Goal: Understand process/instructions: Learn how to perform a task or action

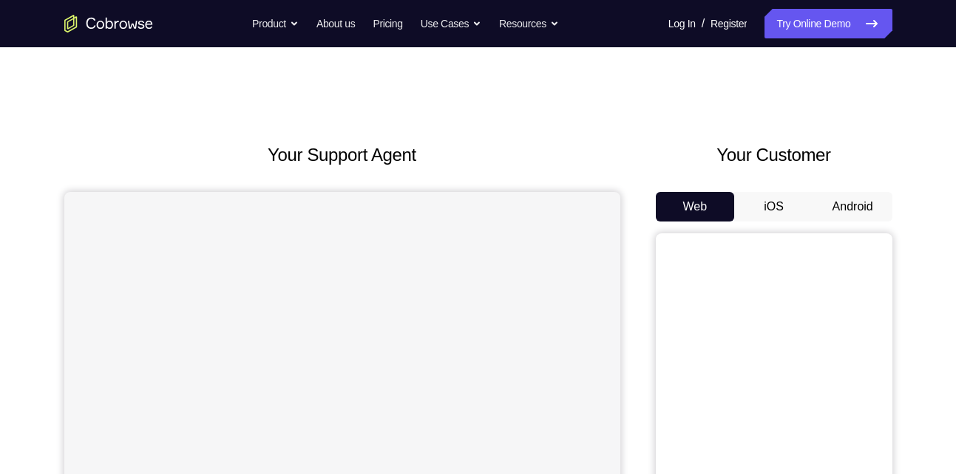
click at [831, 202] on button "Android" at bounding box center [852, 207] width 79 height 30
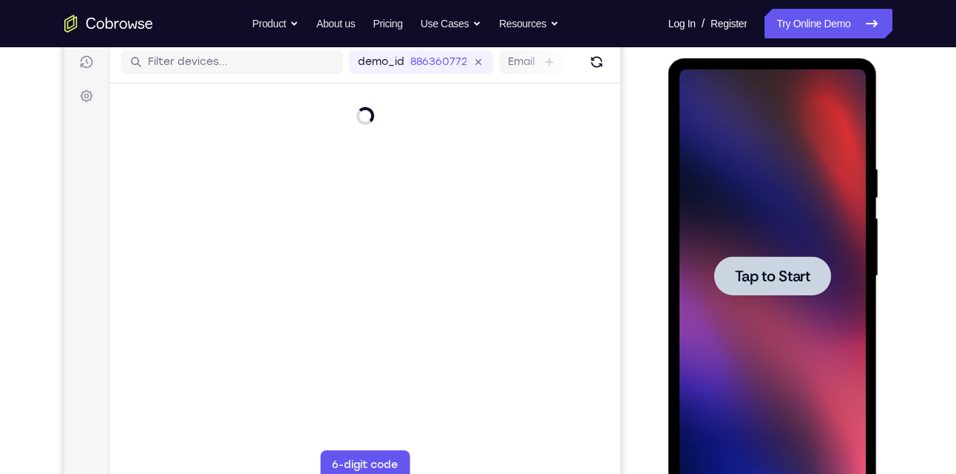
drag, startPoint x: 668, startPoint y: 58, endPoint x: 806, endPoint y: 273, distance: 255.6
click at [806, 273] on span "Tap to Start" at bounding box center [772, 276] width 75 height 15
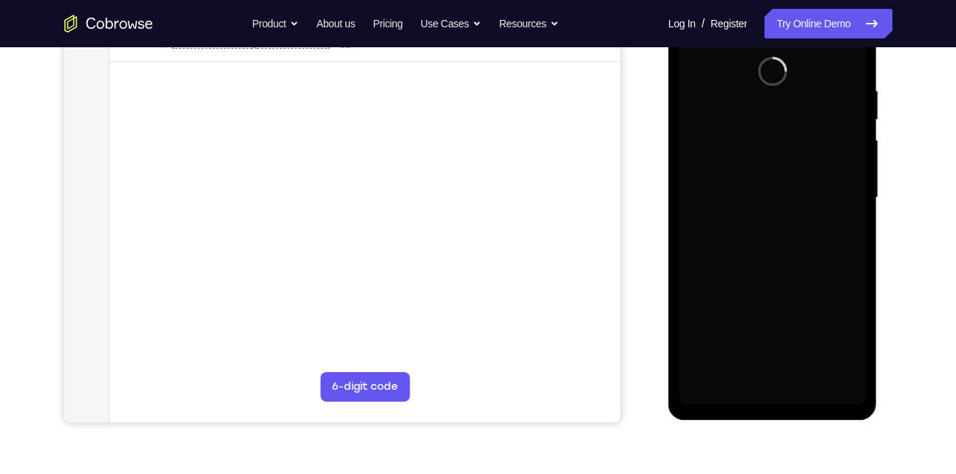
scroll to position [262, 0]
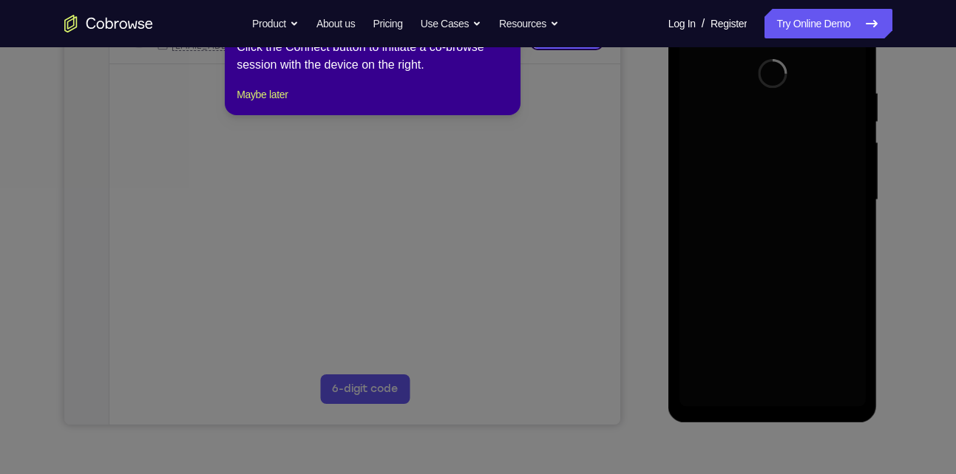
click at [505, 59] on div "1 of 8 × Click the Connect button to initiate a co-browse session with the devi…" at bounding box center [373, 57] width 296 height 115
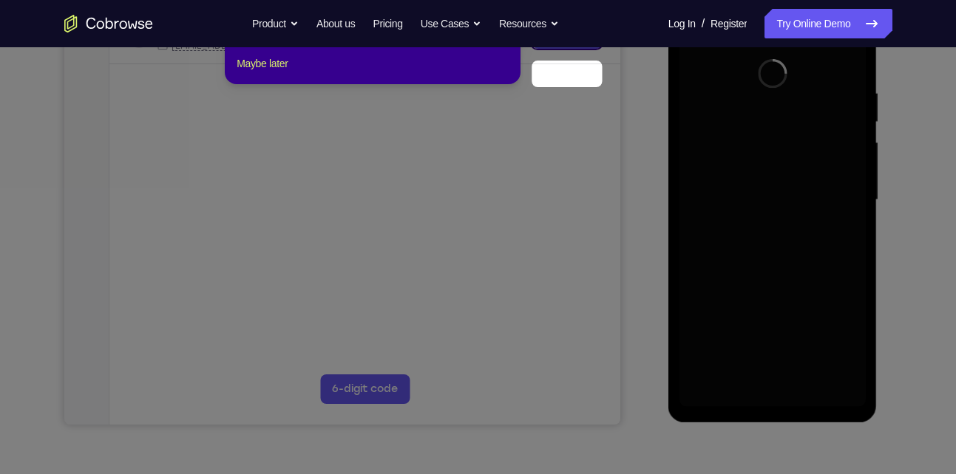
click at [505, 43] on div "Click the Connect button to initiate a co-browse session with the device on the…" at bounding box center [372, 24] width 272 height 35
click at [595, 154] on icon at bounding box center [483, 237] width 967 height 474
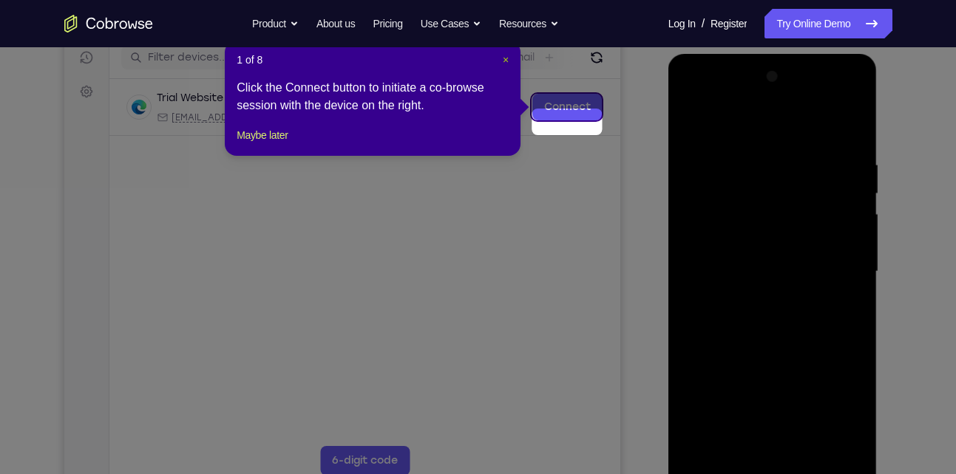
click at [503, 66] on span "×" at bounding box center [506, 60] width 6 height 12
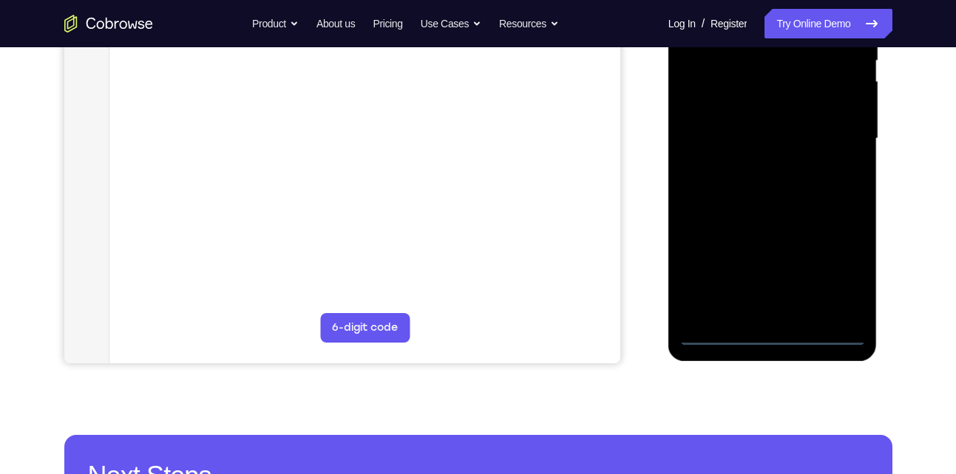
scroll to position [324, 0]
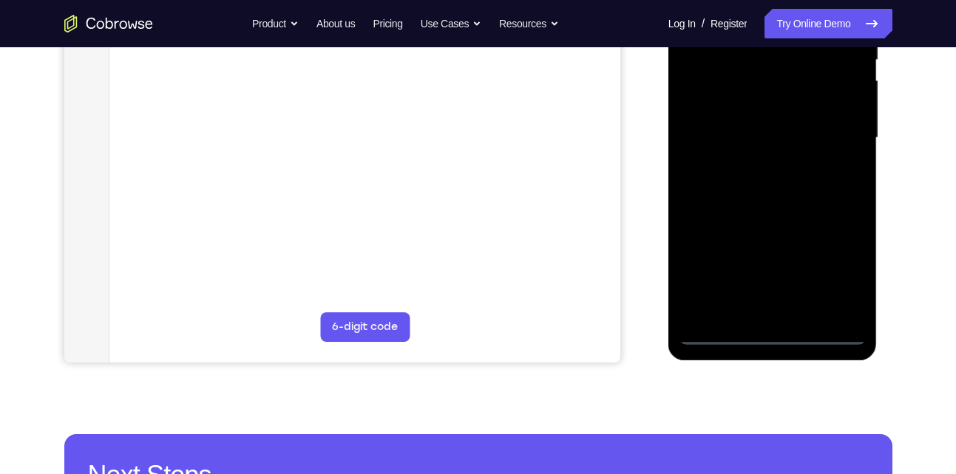
click at [773, 336] on div at bounding box center [772, 138] width 186 height 414
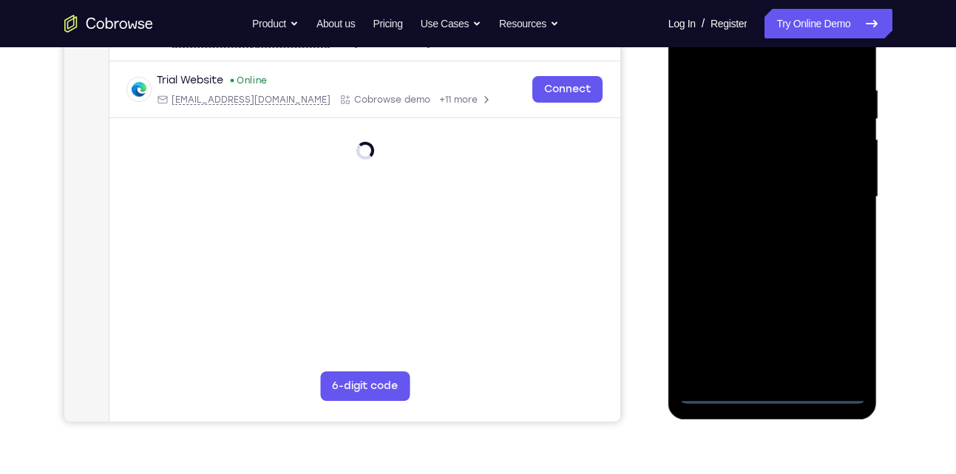
click at [845, 327] on div at bounding box center [772, 197] width 186 height 414
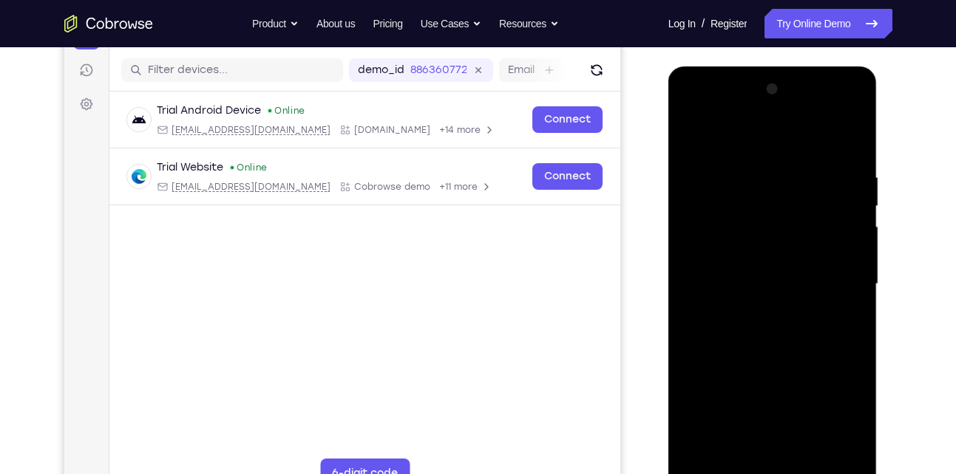
scroll to position [137, 0]
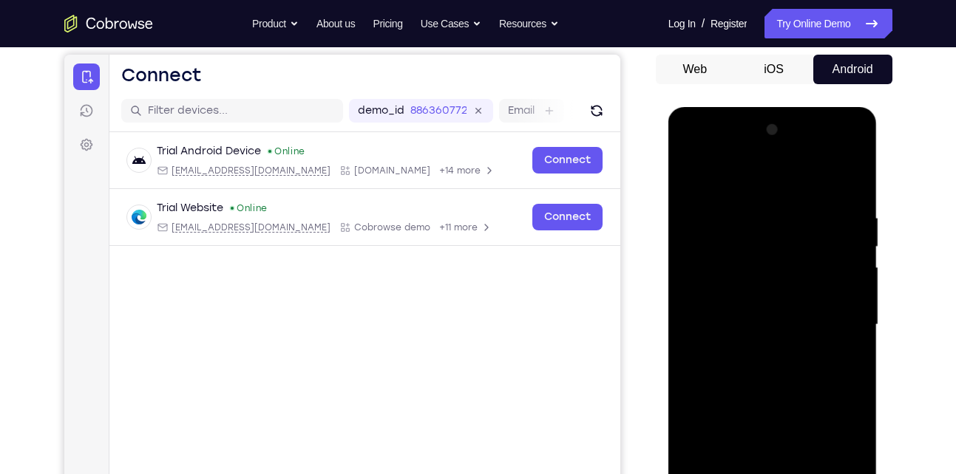
click at [738, 150] on div at bounding box center [772, 325] width 186 height 414
click at [695, 153] on div at bounding box center [772, 325] width 186 height 414
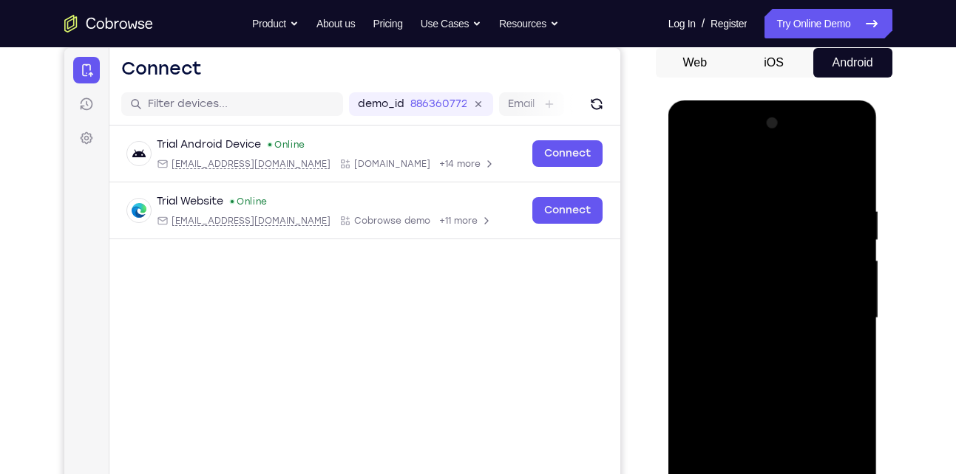
scroll to position [145, 0]
drag, startPoint x: 840, startPoint y: 311, endPoint x: 788, endPoint y: 224, distance: 101.8
click at [788, 224] on div at bounding box center [772, 318] width 186 height 414
click at [771, 240] on div at bounding box center [772, 318] width 186 height 414
click at [749, 239] on div at bounding box center [772, 318] width 186 height 414
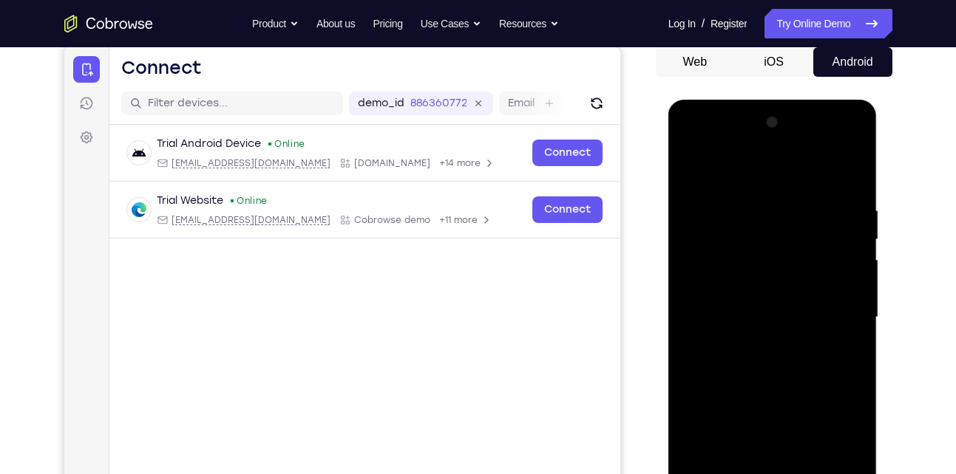
click at [831, 310] on div at bounding box center [772, 318] width 186 height 414
click at [838, 231] on div at bounding box center [772, 318] width 186 height 414
click at [793, 270] on div at bounding box center [772, 318] width 186 height 414
click at [689, 146] on div at bounding box center [772, 318] width 186 height 414
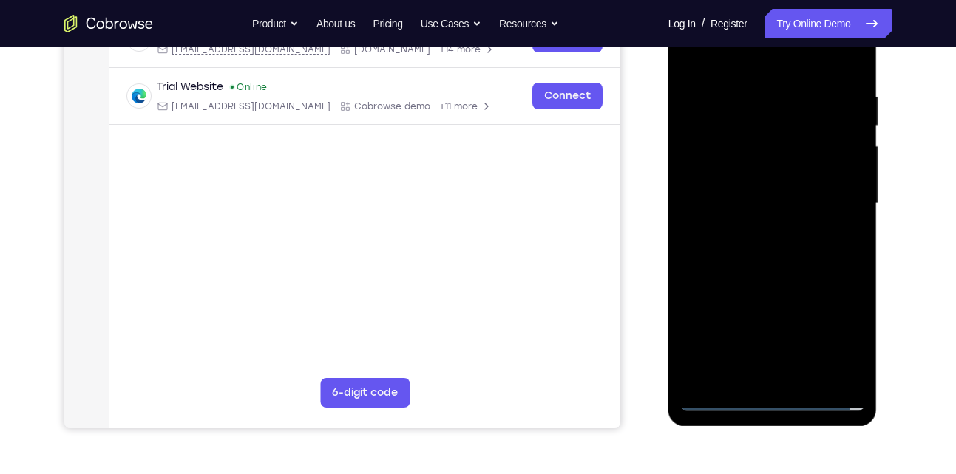
scroll to position [259, 0]
click at [718, 399] on div at bounding box center [772, 203] width 186 height 414
click at [837, 198] on div at bounding box center [772, 203] width 186 height 414
click at [833, 331] on div at bounding box center [772, 203] width 186 height 414
click at [837, 196] on div at bounding box center [772, 203] width 186 height 414
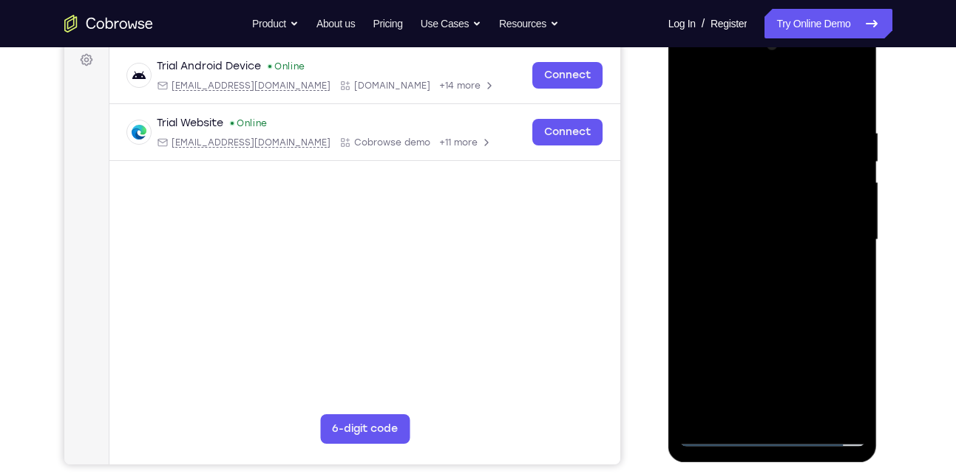
scroll to position [223, 0]
click at [759, 268] on div at bounding box center [772, 240] width 186 height 414
click at [749, 222] on div at bounding box center [772, 240] width 186 height 414
click at [735, 215] on div at bounding box center [772, 240] width 186 height 414
click at [744, 240] on div at bounding box center [772, 240] width 186 height 414
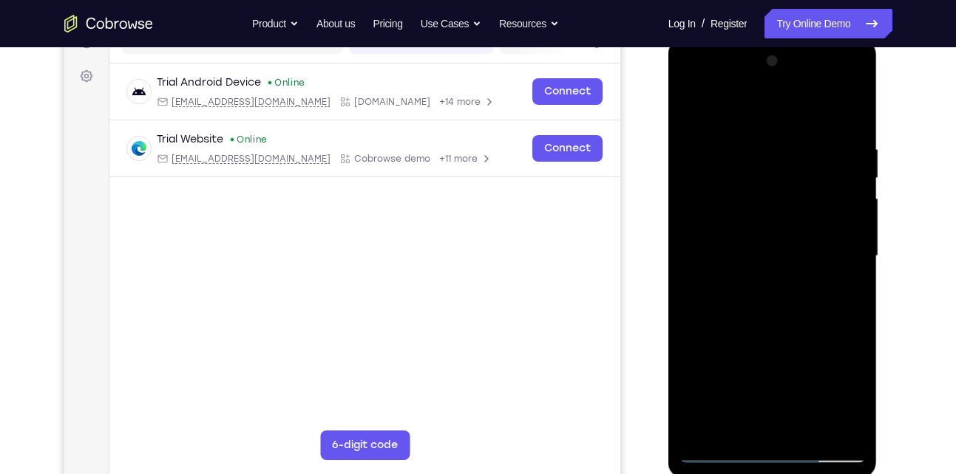
scroll to position [205, 0]
click at [800, 289] on div at bounding box center [772, 257] width 186 height 414
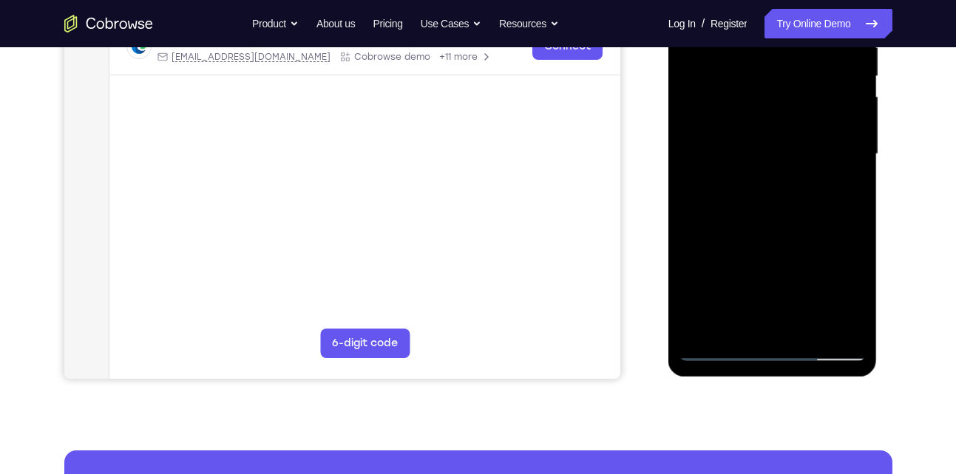
scroll to position [310, 0]
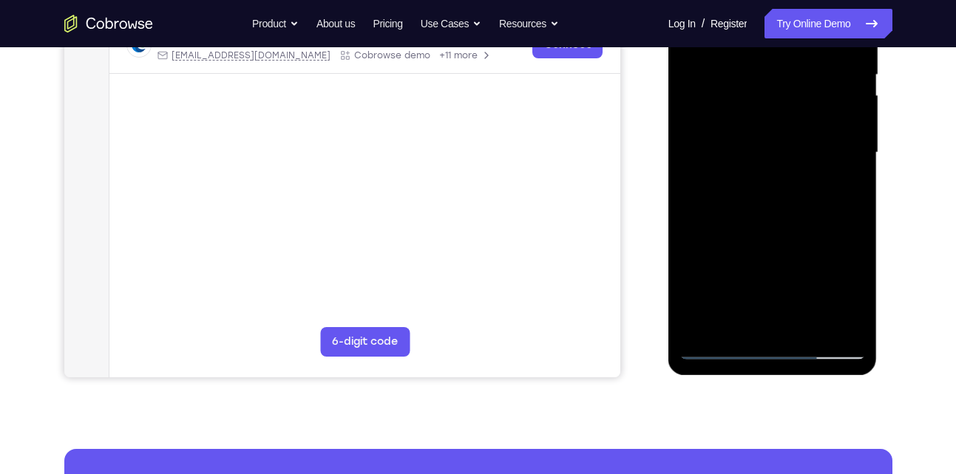
click at [814, 323] on div at bounding box center [772, 153] width 186 height 414
click at [786, 208] on div at bounding box center [772, 153] width 186 height 414
click at [832, 177] on div at bounding box center [772, 153] width 186 height 414
click at [815, 145] on div at bounding box center [772, 153] width 186 height 414
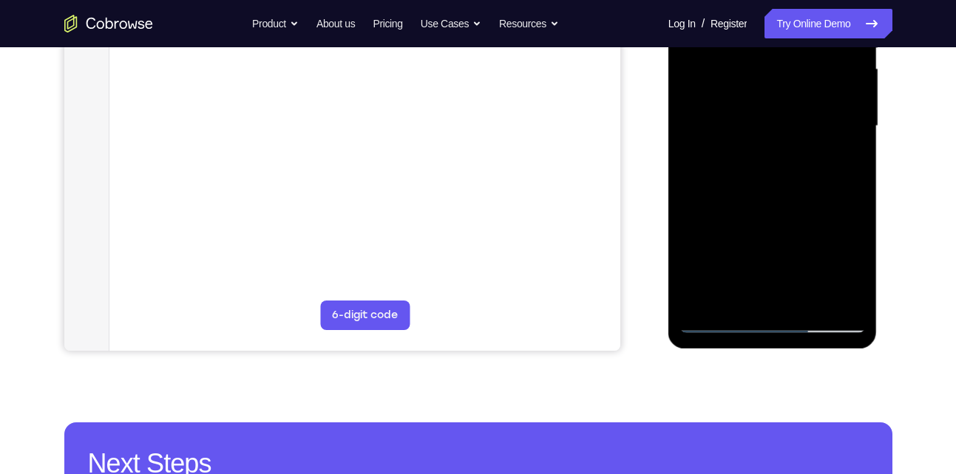
click at [845, 291] on div at bounding box center [772, 126] width 186 height 414
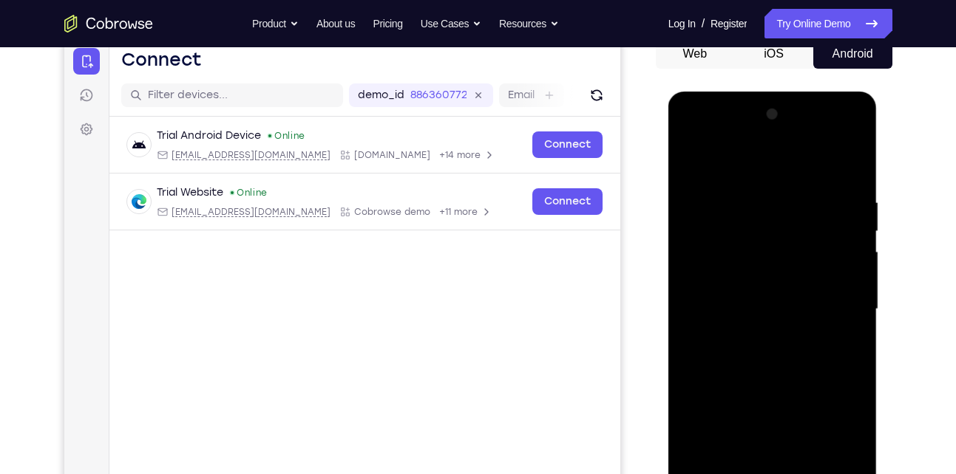
scroll to position [152, 0]
click at [706, 217] on div at bounding box center [772, 310] width 186 height 414
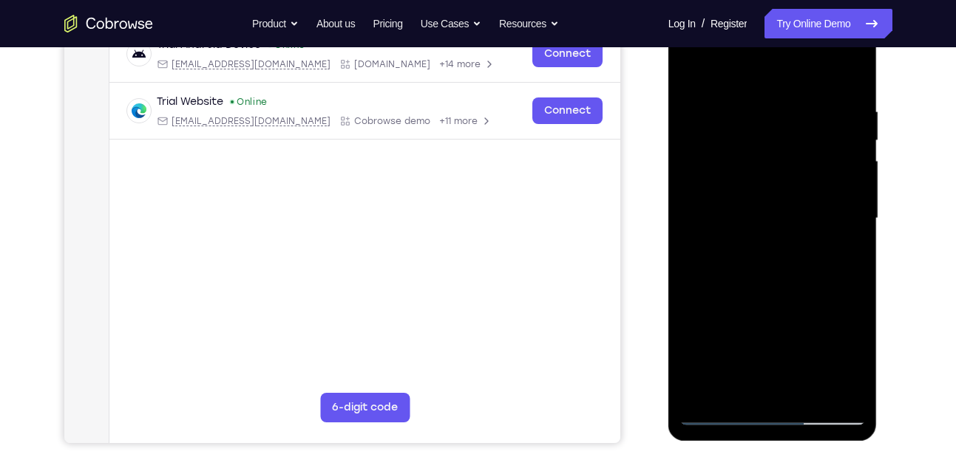
scroll to position [245, 0]
drag, startPoint x: 763, startPoint y: 188, endPoint x: 767, endPoint y: 258, distance: 69.6
drag, startPoint x: 767, startPoint y: 258, endPoint x: 720, endPoint y: 148, distance: 119.8
click at [720, 148] on div at bounding box center [772, 218] width 186 height 414
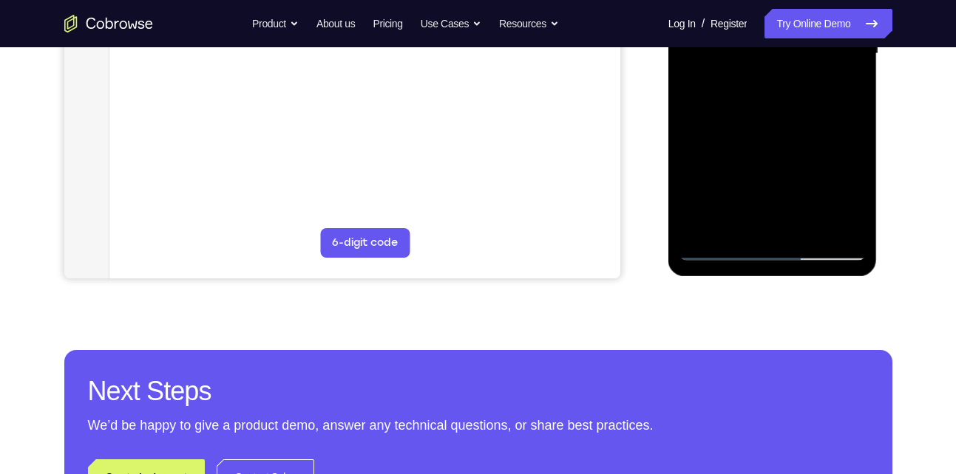
scroll to position [412, 0]
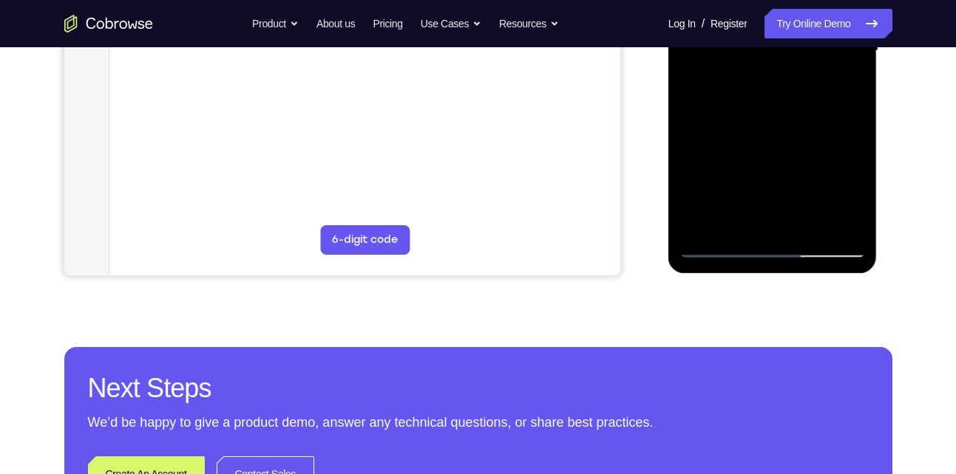
click at [712, 244] on div at bounding box center [772, 51] width 186 height 414
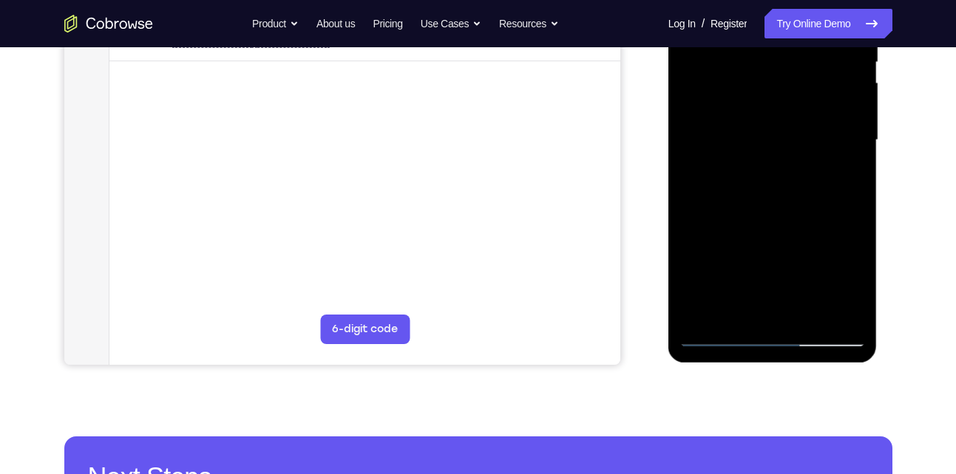
scroll to position [319, 0]
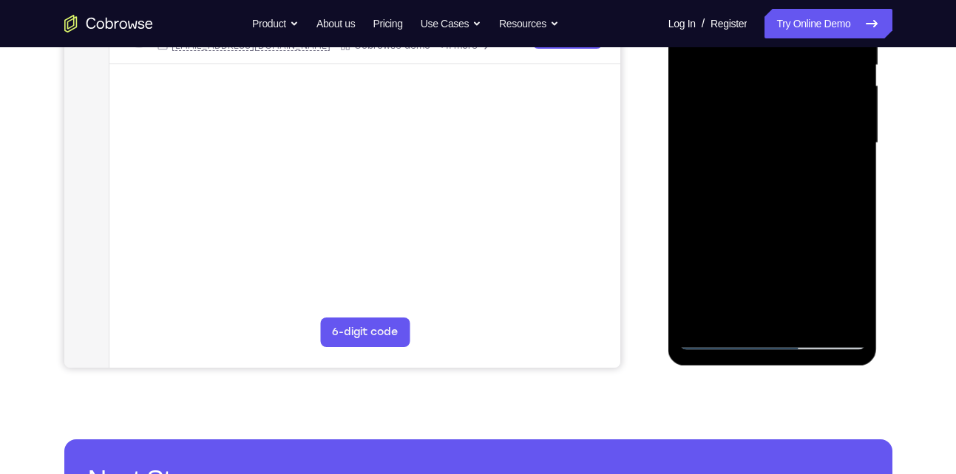
click at [764, 169] on div at bounding box center [772, 143] width 186 height 414
click at [721, 337] on div at bounding box center [772, 143] width 186 height 414
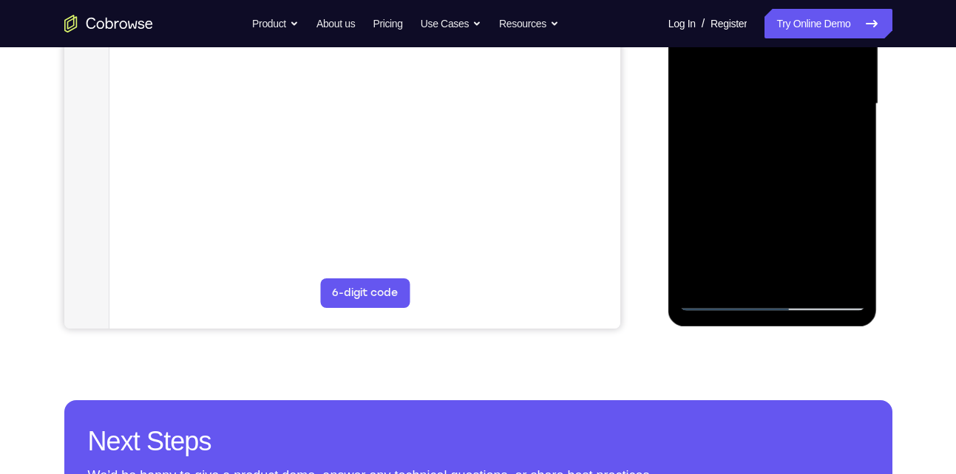
scroll to position [359, 0]
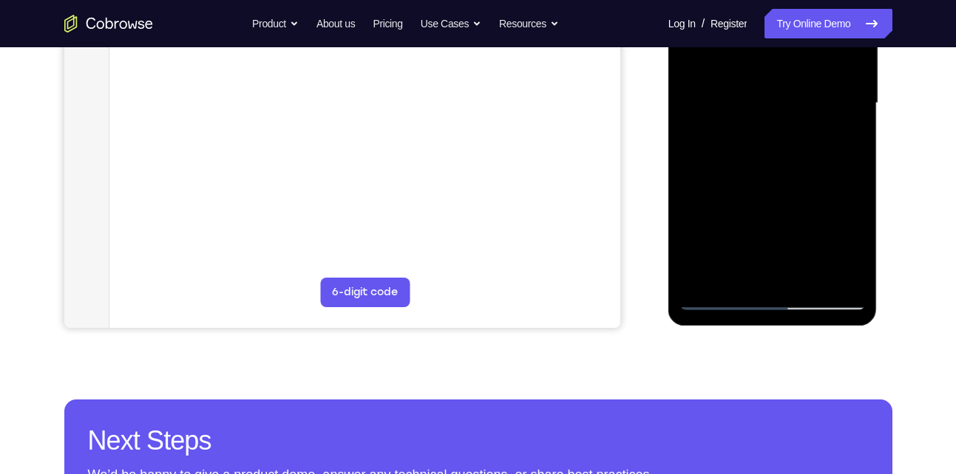
click at [715, 298] on div at bounding box center [772, 104] width 186 height 414
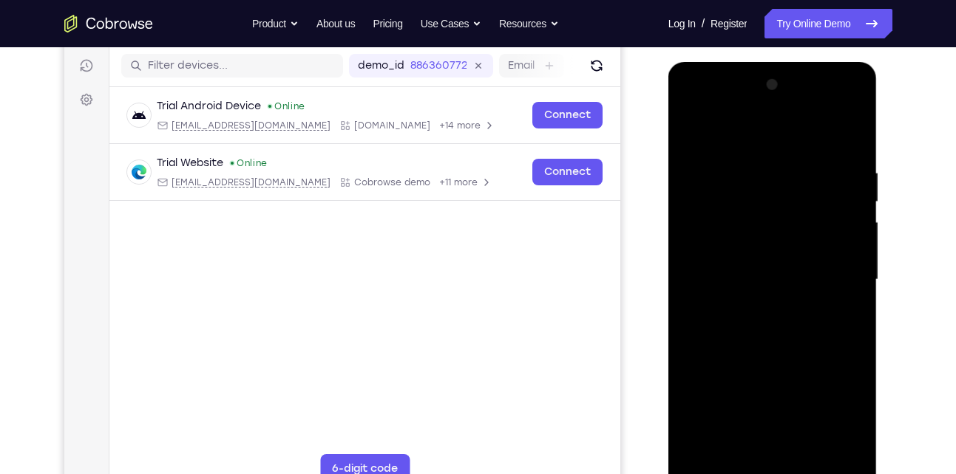
scroll to position [180, 0]
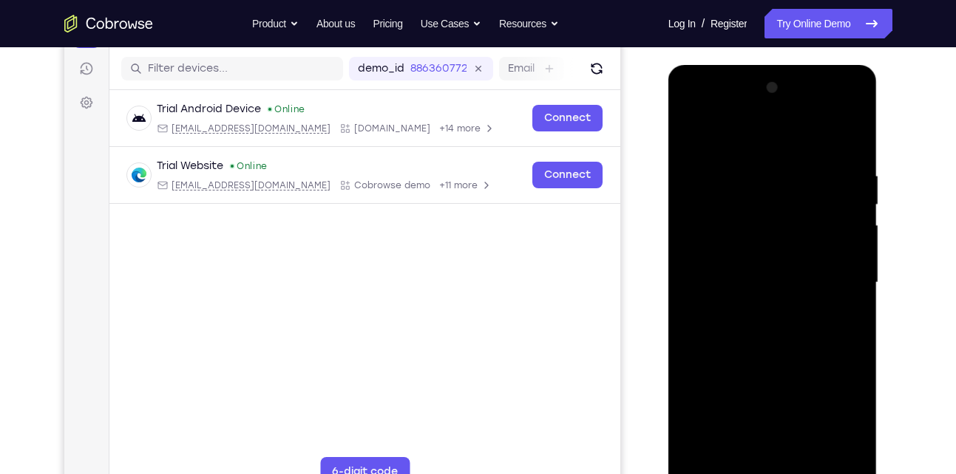
drag, startPoint x: 847, startPoint y: 166, endPoint x: 759, endPoint y: 170, distance: 88.1
drag, startPoint x: 759, startPoint y: 170, endPoint x: 746, endPoint y: 205, distance: 36.9
click at [746, 205] on div at bounding box center [772, 283] width 186 height 414
drag, startPoint x: 820, startPoint y: 166, endPoint x: 737, endPoint y: 170, distance: 83.6
click at [737, 170] on div at bounding box center [772, 283] width 186 height 414
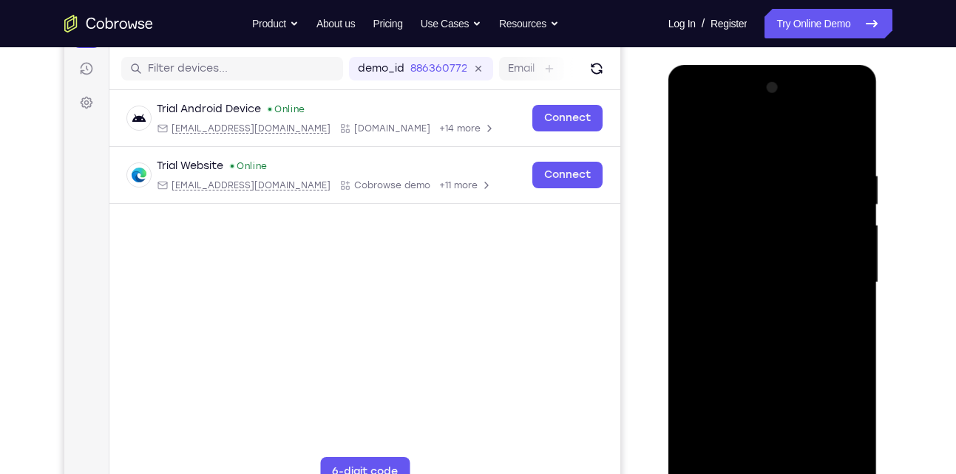
click at [684, 126] on div at bounding box center [772, 283] width 186 height 414
drag, startPoint x: 834, startPoint y: 164, endPoint x: 745, endPoint y: 172, distance: 89.1
click at [745, 172] on div at bounding box center [772, 283] width 186 height 414
click at [853, 134] on div at bounding box center [772, 283] width 186 height 414
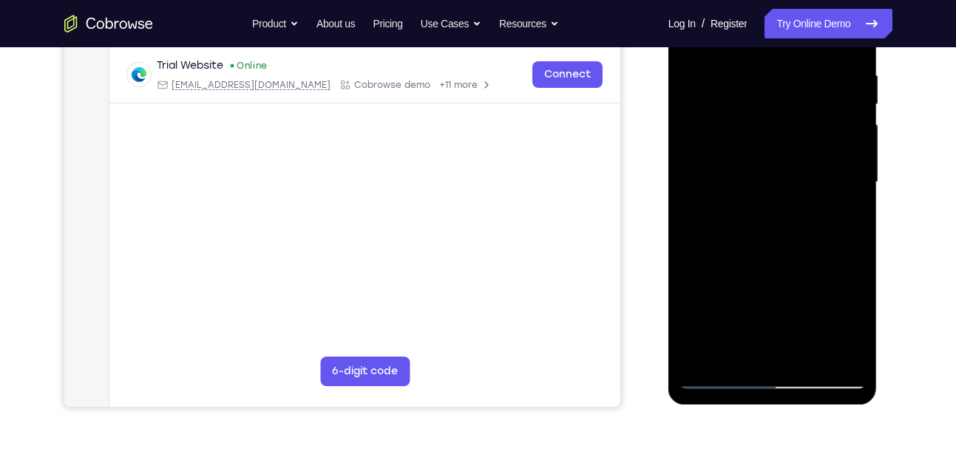
scroll to position [279, 0]
drag, startPoint x: 775, startPoint y: 237, endPoint x: 774, endPoint y: 218, distance: 19.2
click at [774, 218] on div at bounding box center [772, 183] width 186 height 414
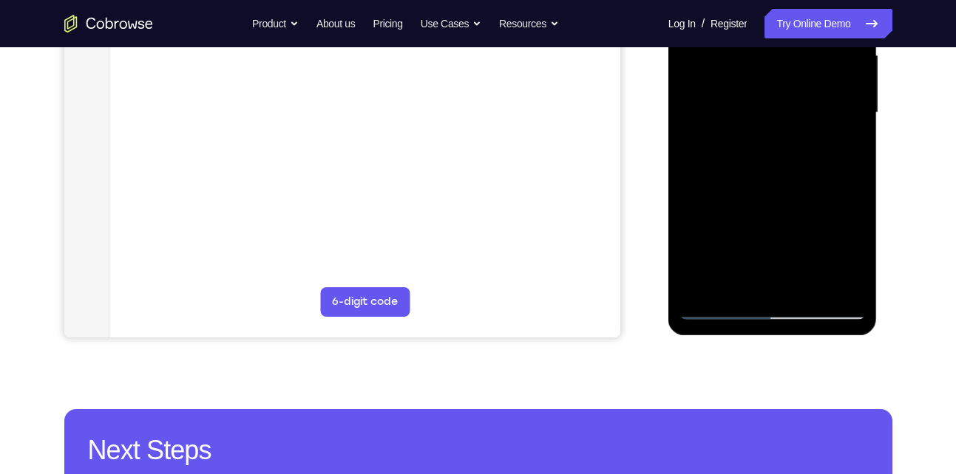
scroll to position [352, 0]
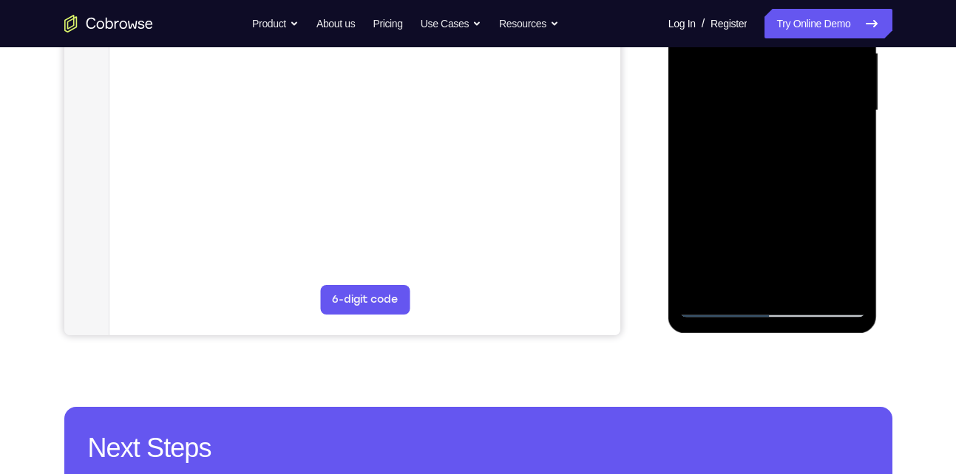
click at [828, 221] on div at bounding box center [772, 111] width 186 height 414
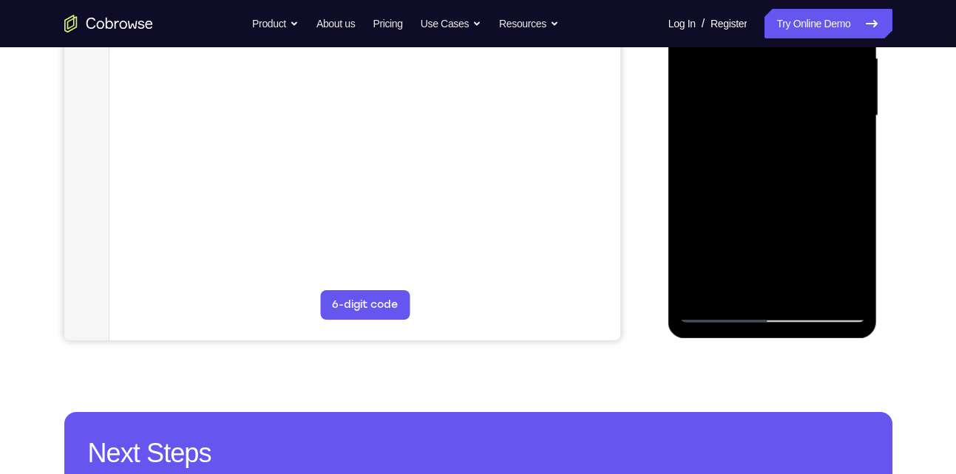
scroll to position [344, 0]
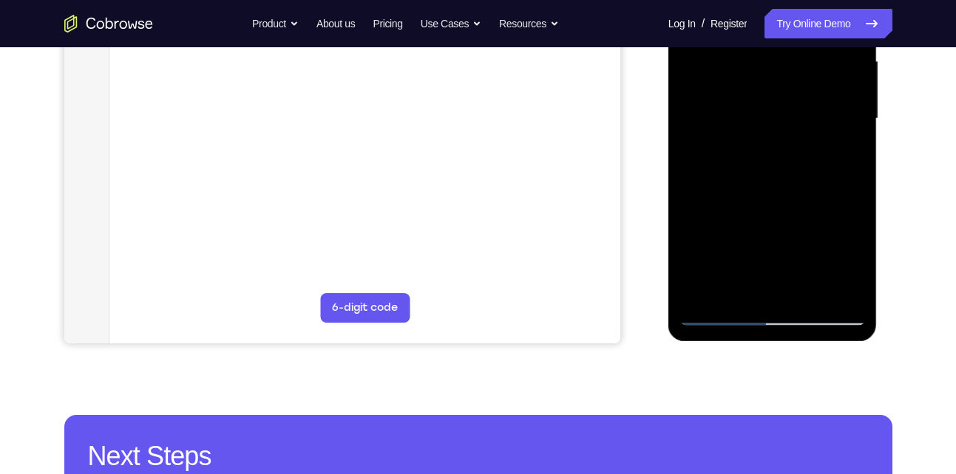
click at [728, 160] on div at bounding box center [772, 119] width 186 height 414
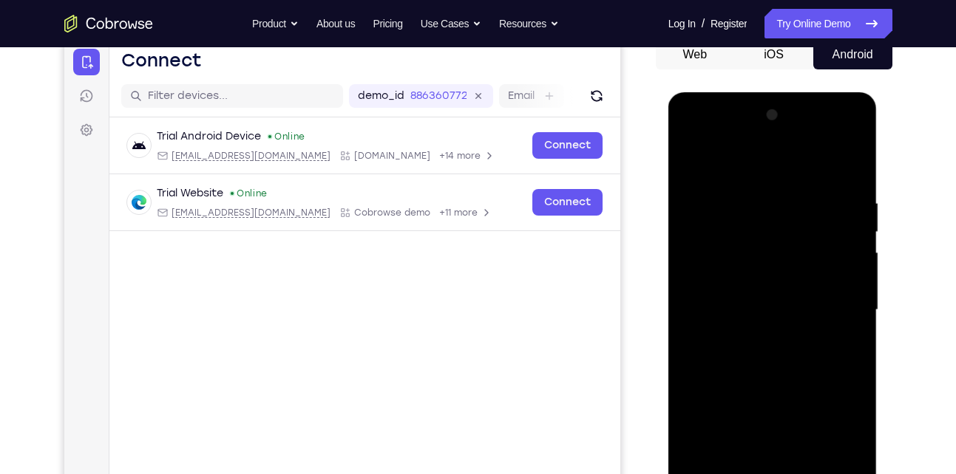
scroll to position [151, 0]
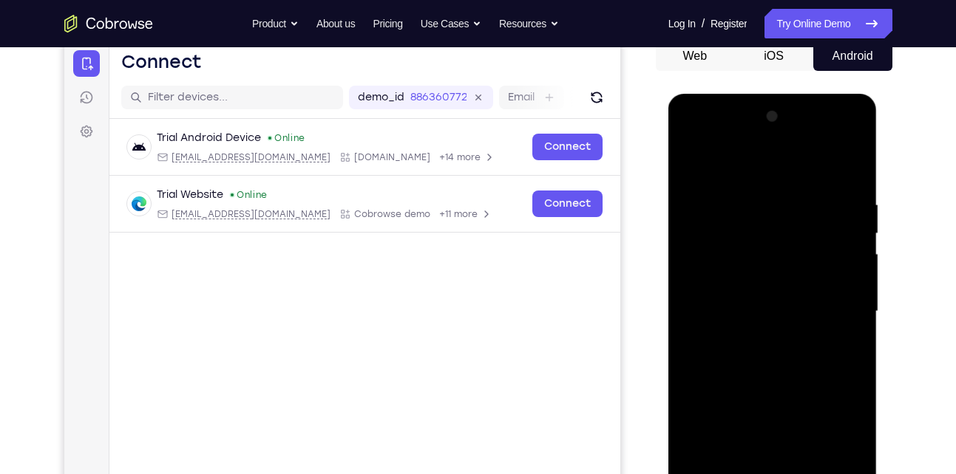
drag, startPoint x: 712, startPoint y: 189, endPoint x: 715, endPoint y: 215, distance: 26.0
drag, startPoint x: 715, startPoint y: 215, endPoint x: 743, endPoint y: 218, distance: 28.2
click at [743, 218] on div at bounding box center [772, 312] width 186 height 414
click at [694, 166] on div at bounding box center [772, 312] width 186 height 414
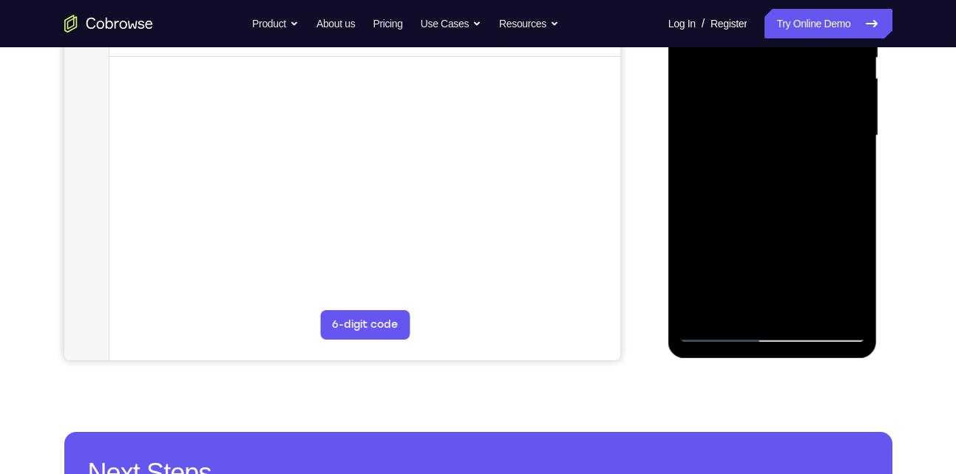
scroll to position [327, 0]
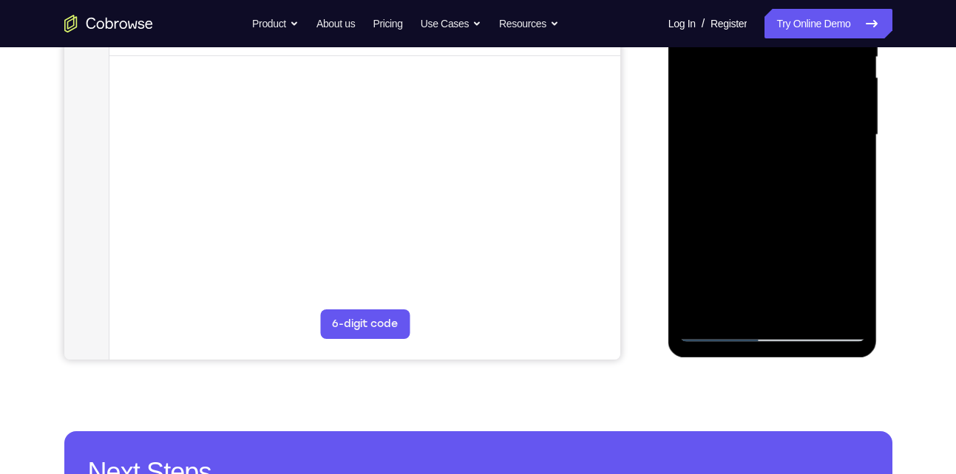
drag, startPoint x: 726, startPoint y: 155, endPoint x: 714, endPoint y: 160, distance: 13.6
drag, startPoint x: 714, startPoint y: 160, endPoint x: 774, endPoint y: 105, distance: 81.6
click at [774, 105] on div at bounding box center [772, 135] width 186 height 414
click at [729, 233] on div at bounding box center [772, 135] width 186 height 414
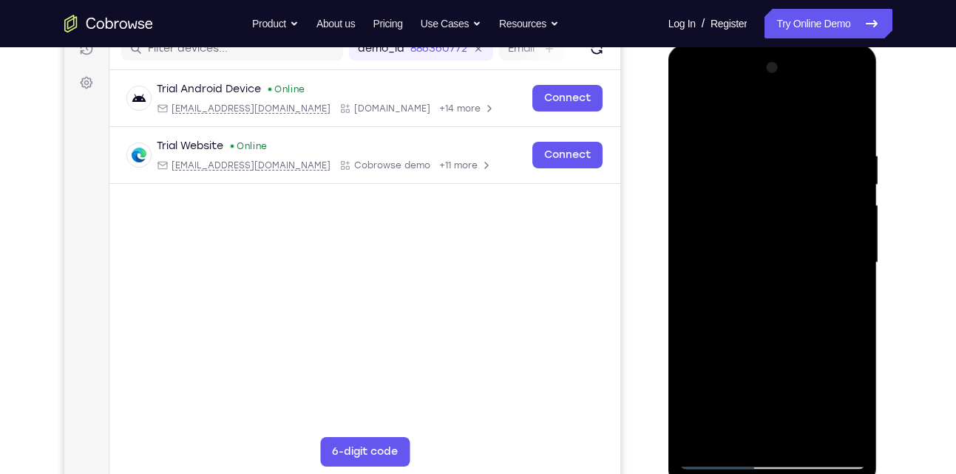
scroll to position [184, 0]
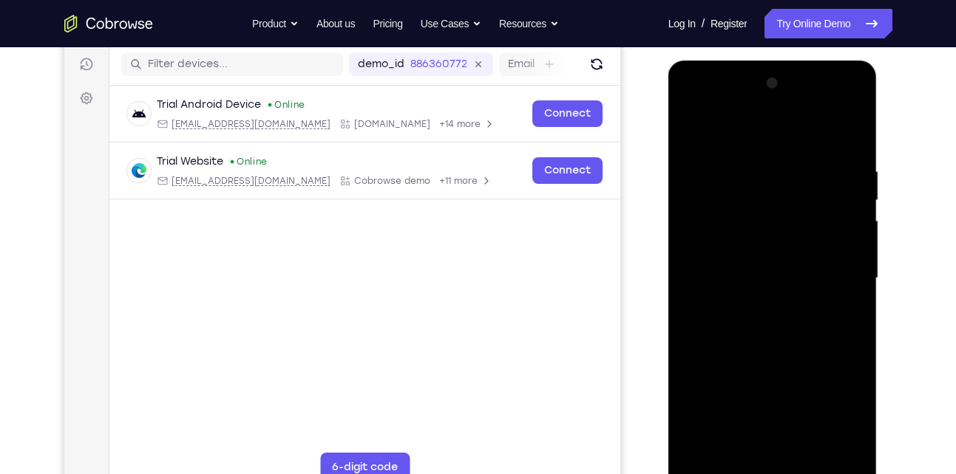
drag, startPoint x: 776, startPoint y: 160, endPoint x: 779, endPoint y: 194, distance: 33.4
click at [779, 194] on div at bounding box center [772, 279] width 186 height 414
click at [709, 158] on div at bounding box center [772, 279] width 186 height 414
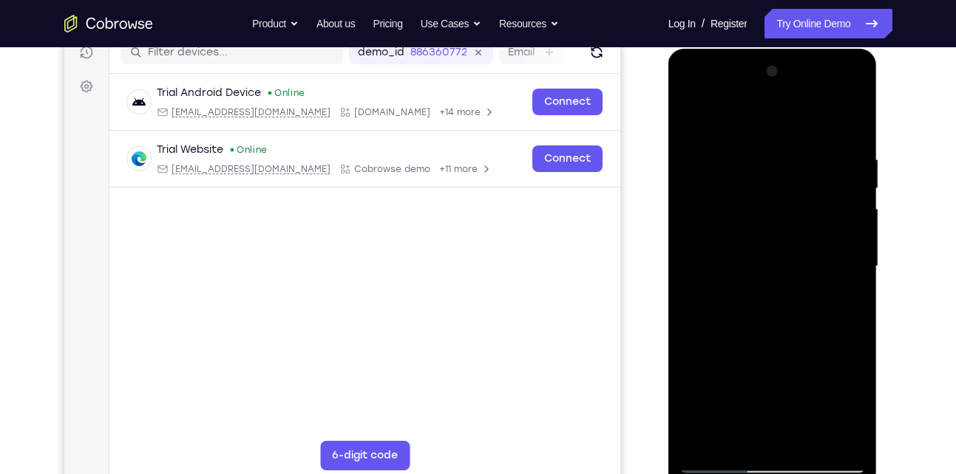
scroll to position [180, 0]
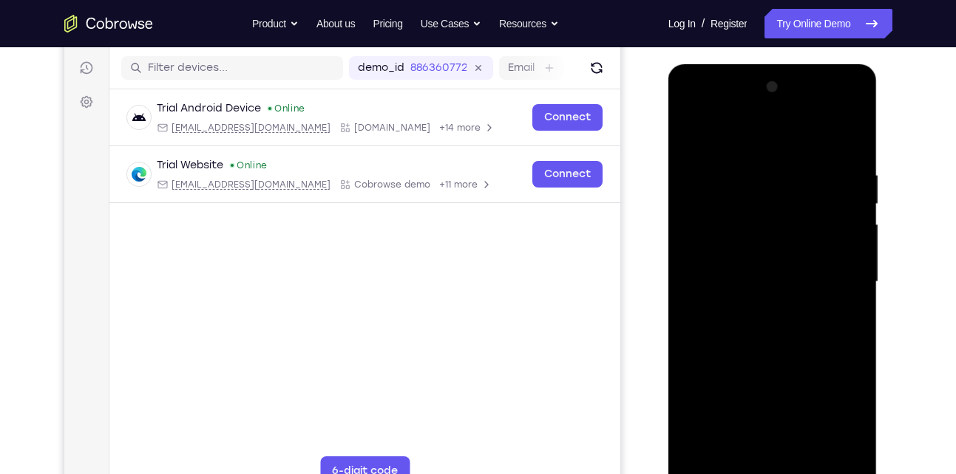
click at [692, 153] on div at bounding box center [772, 282] width 186 height 414
drag, startPoint x: 700, startPoint y: 155, endPoint x: 698, endPoint y: 182, distance: 26.6
drag, startPoint x: 698, startPoint y: 182, endPoint x: 823, endPoint y: 210, distance: 128.0
click at [823, 210] on div at bounding box center [772, 282] width 186 height 414
click at [715, 173] on div at bounding box center [772, 282] width 186 height 414
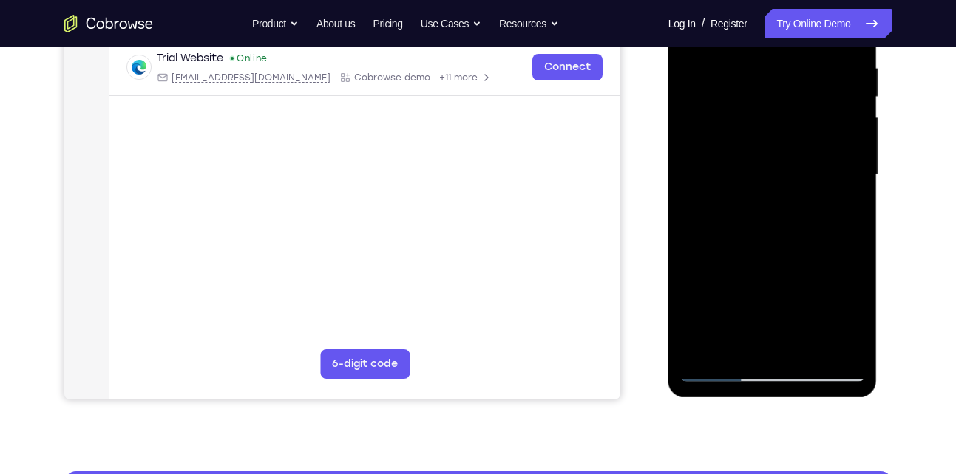
scroll to position [288, 0]
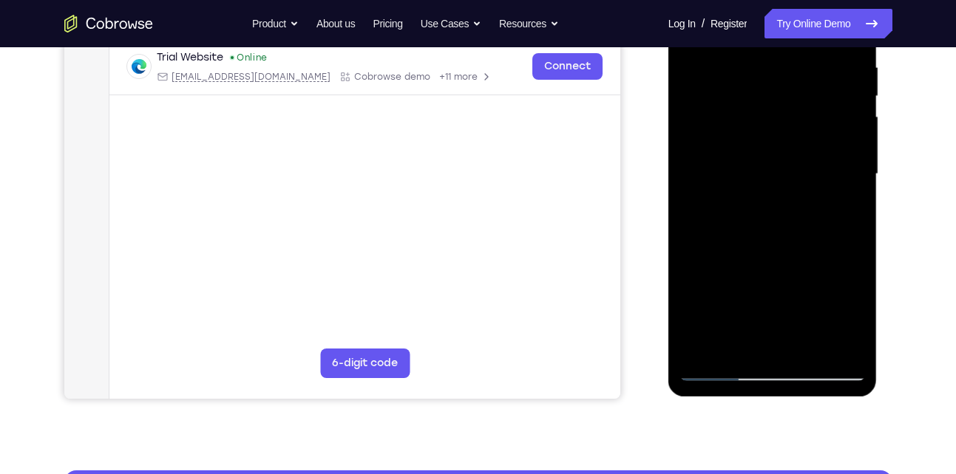
drag, startPoint x: 794, startPoint y: 271, endPoint x: 786, endPoint y: 242, distance: 29.8
drag, startPoint x: 786, startPoint y: 242, endPoint x: 805, endPoint y: 251, distance: 20.2
click at [805, 251] on div at bounding box center [772, 174] width 186 height 414
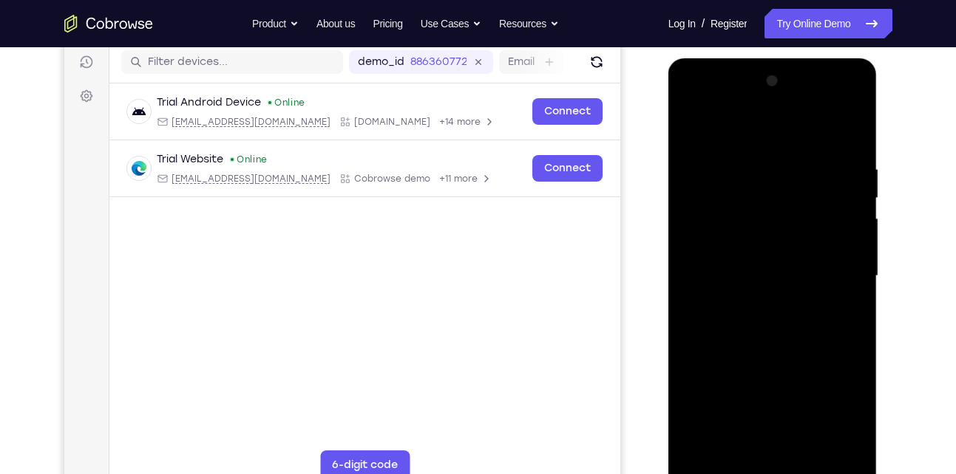
scroll to position [181, 0]
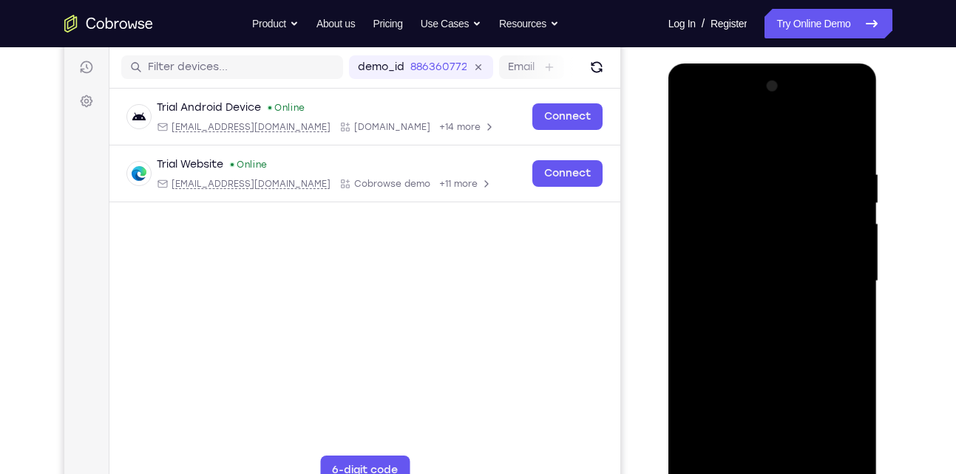
drag, startPoint x: 751, startPoint y: 196, endPoint x: 748, endPoint y: 237, distance: 41.5
drag, startPoint x: 748, startPoint y: 237, endPoint x: 724, endPoint y: 233, distance: 24.1
click at [724, 233] on div at bounding box center [772, 282] width 186 height 414
drag, startPoint x: 723, startPoint y: 200, endPoint x: 721, endPoint y: 228, distance: 29.0
drag, startPoint x: 721, startPoint y: 228, endPoint x: 724, endPoint y: 179, distance: 49.7
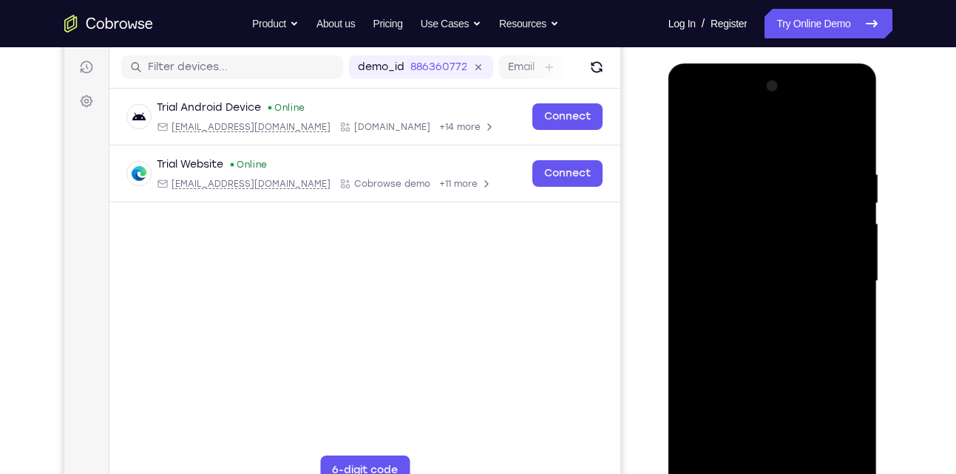
click at [724, 179] on div at bounding box center [772, 282] width 186 height 414
drag, startPoint x: 724, startPoint y: 179, endPoint x: 726, endPoint y: 211, distance: 31.8
drag, startPoint x: 726, startPoint y: 211, endPoint x: 683, endPoint y: 199, distance: 44.5
click at [683, 199] on div at bounding box center [772, 282] width 186 height 414
click at [692, 134] on div at bounding box center [772, 282] width 186 height 414
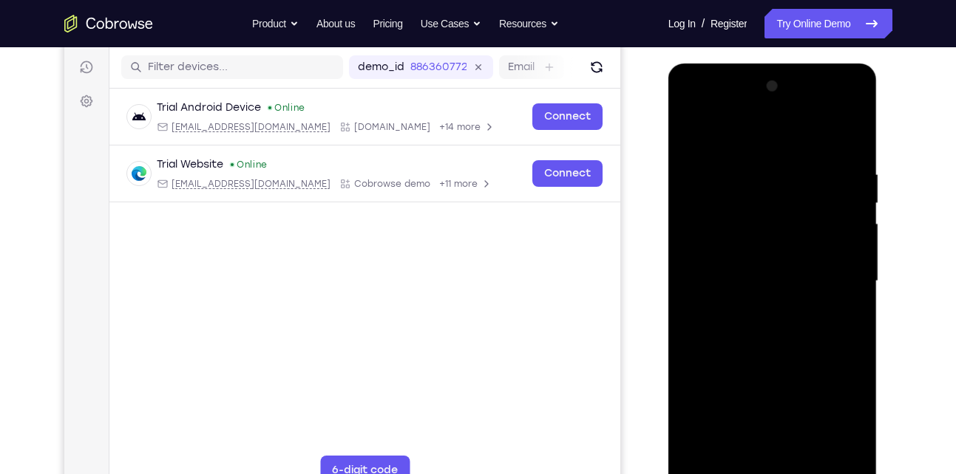
click at [691, 133] on div at bounding box center [772, 282] width 186 height 414
drag, startPoint x: 752, startPoint y: 335, endPoint x: 744, endPoint y: 248, distance: 87.5
click at [744, 248] on div at bounding box center [772, 282] width 186 height 414
click at [828, 358] on div at bounding box center [772, 282] width 186 height 414
click at [835, 389] on div at bounding box center [772, 282] width 186 height 414
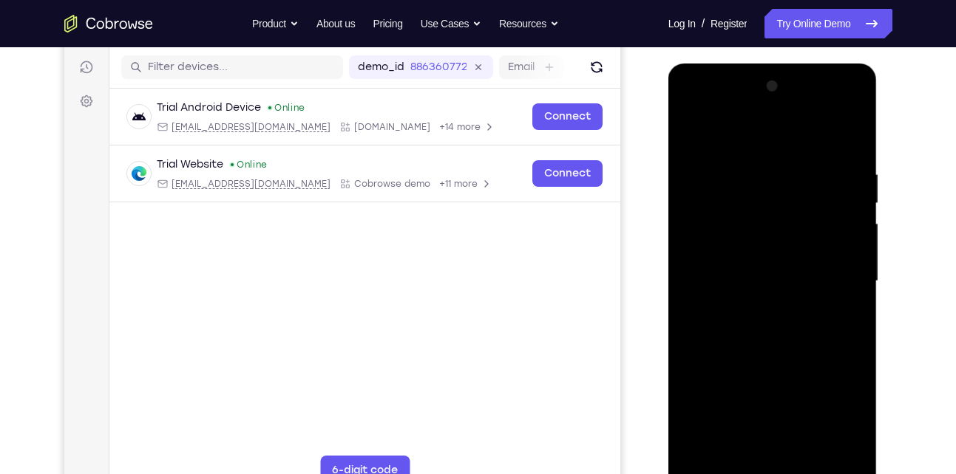
drag, startPoint x: 778, startPoint y: 376, endPoint x: 763, endPoint y: 287, distance: 90.8
drag, startPoint x: 763, startPoint y: 287, endPoint x: 750, endPoint y: 335, distance: 49.7
click at [750, 335] on div at bounding box center [772, 282] width 186 height 414
click at [651, 370] on div "Your Support Agent Your Customer Web iOS Android" at bounding box center [478, 234] width 828 height 546
click at [863, 350] on div at bounding box center [772, 282] width 186 height 414
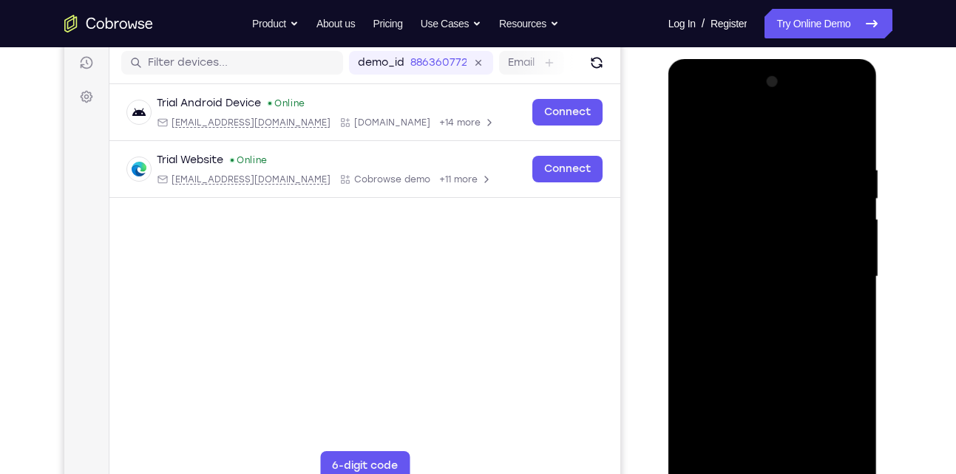
scroll to position [187, 0]
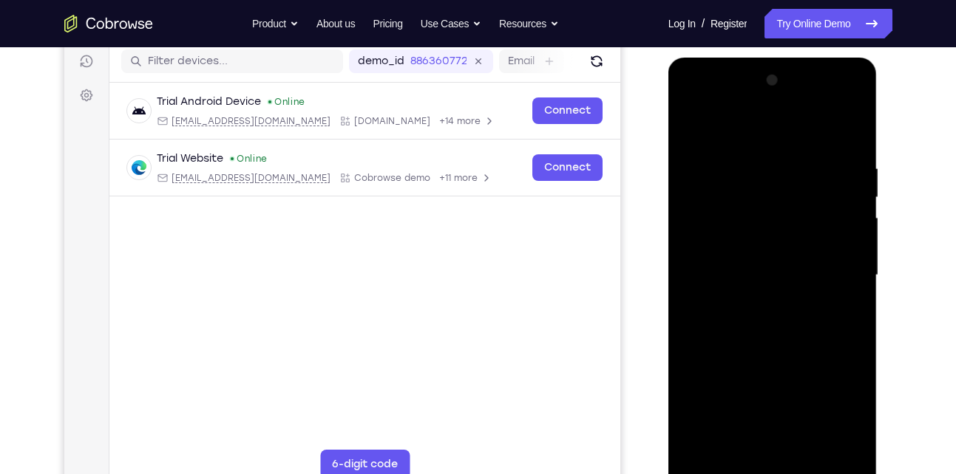
click at [833, 358] on div at bounding box center [772, 276] width 186 height 414
click at [834, 389] on div at bounding box center [772, 276] width 186 height 414
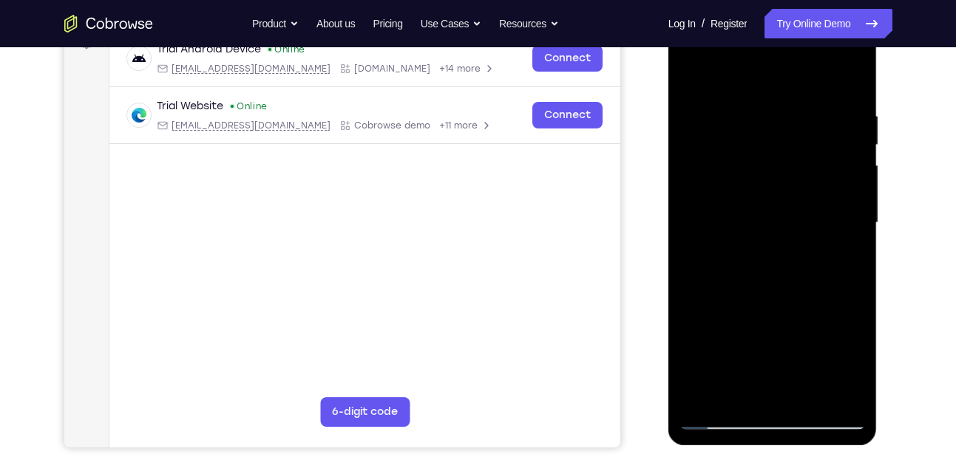
scroll to position [242, 0]
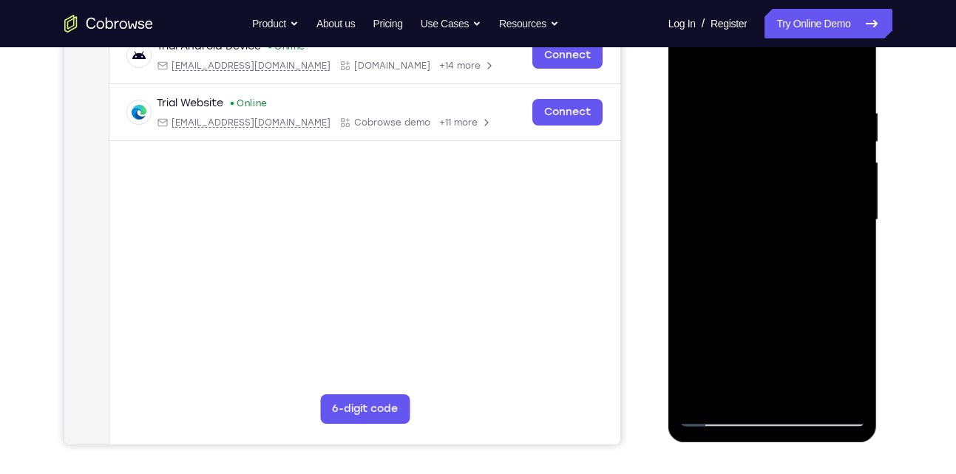
drag, startPoint x: 761, startPoint y: 293, endPoint x: 747, endPoint y: 277, distance: 21.5
click at [747, 277] on div at bounding box center [772, 220] width 186 height 414
drag, startPoint x: 780, startPoint y: 302, endPoint x: 777, endPoint y: 279, distance: 22.5
click at [777, 279] on div at bounding box center [772, 220] width 186 height 414
drag, startPoint x: 781, startPoint y: 311, endPoint x: 775, endPoint y: 290, distance: 22.2
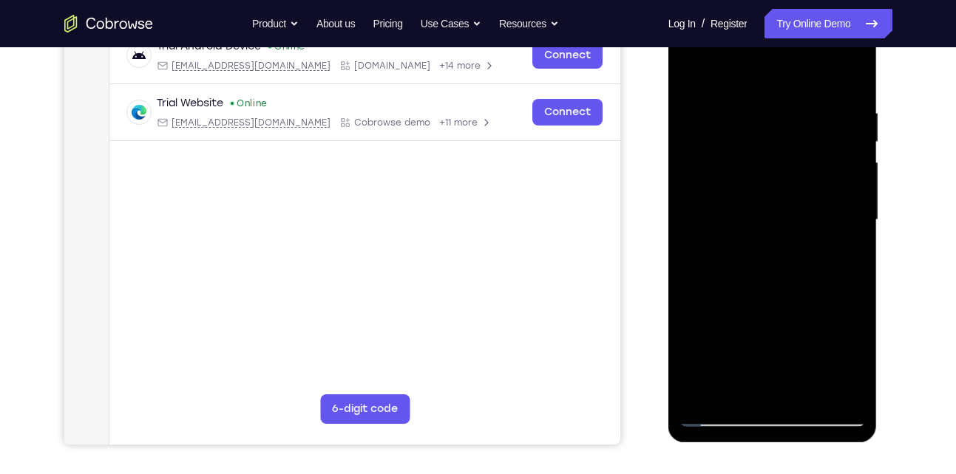
click at [775, 290] on div at bounding box center [772, 220] width 186 height 414
drag, startPoint x: 772, startPoint y: 338, endPoint x: 767, endPoint y: 311, distance: 27.1
click at [767, 311] on div at bounding box center [772, 220] width 186 height 414
drag, startPoint x: 777, startPoint y: 339, endPoint x: 769, endPoint y: 306, distance: 34.2
click at [769, 306] on div at bounding box center [772, 220] width 186 height 414
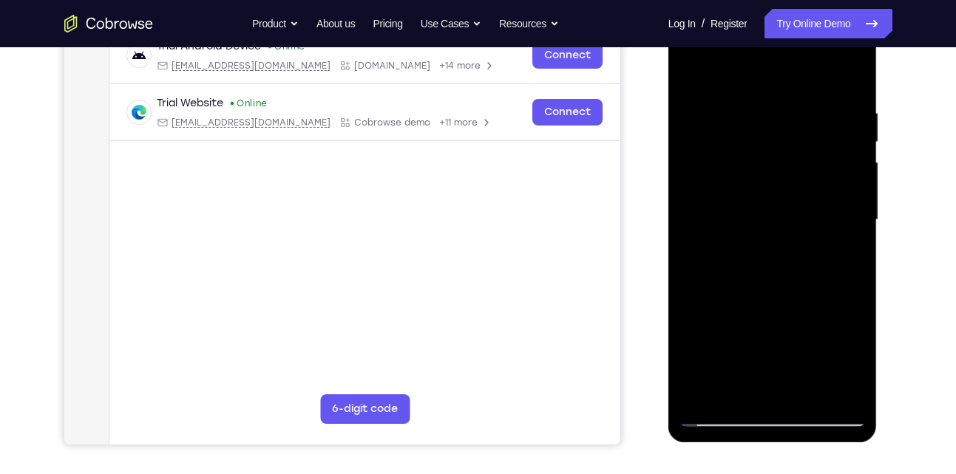
click at [825, 322] on div at bounding box center [772, 220] width 186 height 414
click at [827, 353] on div at bounding box center [772, 220] width 186 height 414
drag, startPoint x: 788, startPoint y: 347, endPoint x: 786, endPoint y: 293, distance: 53.3
drag, startPoint x: 786, startPoint y: 293, endPoint x: 799, endPoint y: 333, distance: 41.4
click at [799, 333] on div at bounding box center [772, 220] width 186 height 414
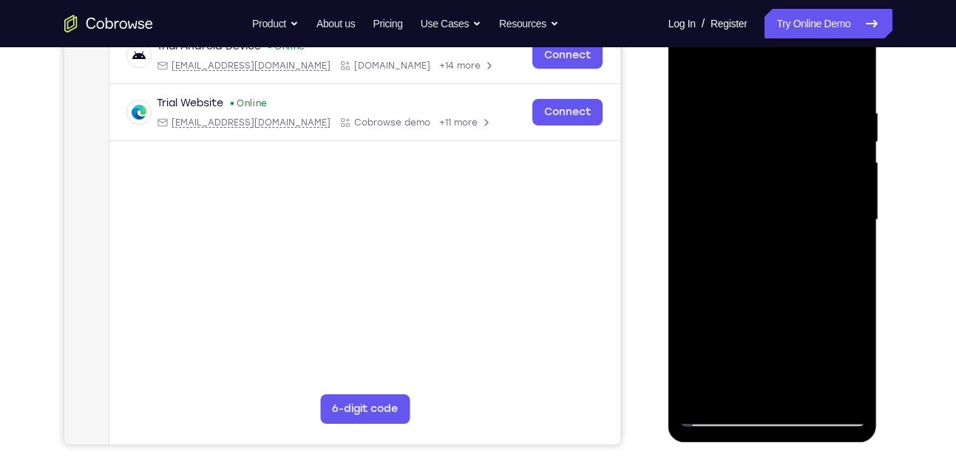
drag, startPoint x: 799, startPoint y: 333, endPoint x: 789, endPoint y: 296, distance: 37.5
drag, startPoint x: 789, startPoint y: 296, endPoint x: 808, endPoint y: 326, distance: 35.3
click at [808, 326] on div at bounding box center [772, 220] width 186 height 414
drag, startPoint x: 772, startPoint y: 328, endPoint x: 766, endPoint y: 290, distance: 38.3
drag, startPoint x: 766, startPoint y: 290, endPoint x: 687, endPoint y: 309, distance: 81.2
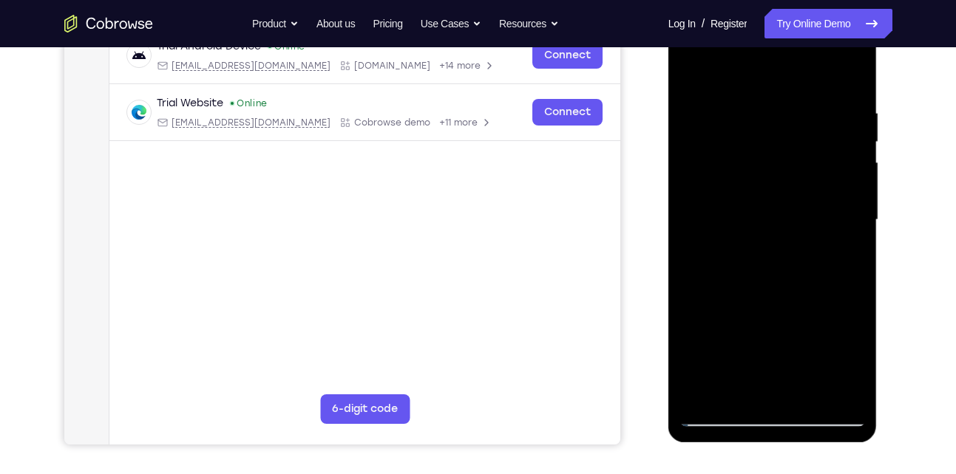
click at [687, 309] on div at bounding box center [772, 220] width 186 height 414
drag, startPoint x: 686, startPoint y: 338, endPoint x: 687, endPoint y: 296, distance: 42.9
click at [687, 296] on div at bounding box center [772, 220] width 186 height 414
drag, startPoint x: 718, startPoint y: 319, endPoint x: 707, endPoint y: 279, distance: 41.2
click at [707, 279] on div at bounding box center [772, 220] width 186 height 414
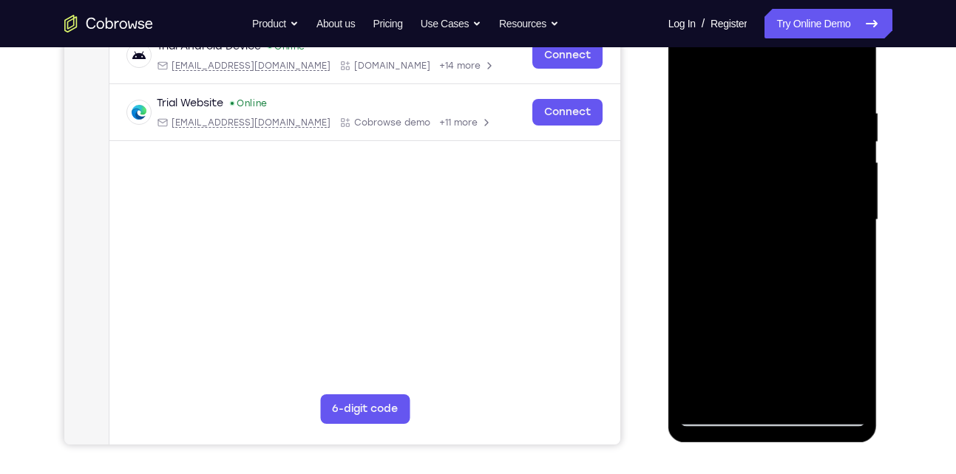
drag, startPoint x: 772, startPoint y: 306, endPoint x: 769, endPoint y: 291, distance: 15.2
click at [769, 291] on div at bounding box center [772, 220] width 186 height 414
